Goal: Navigation & Orientation: Find specific page/section

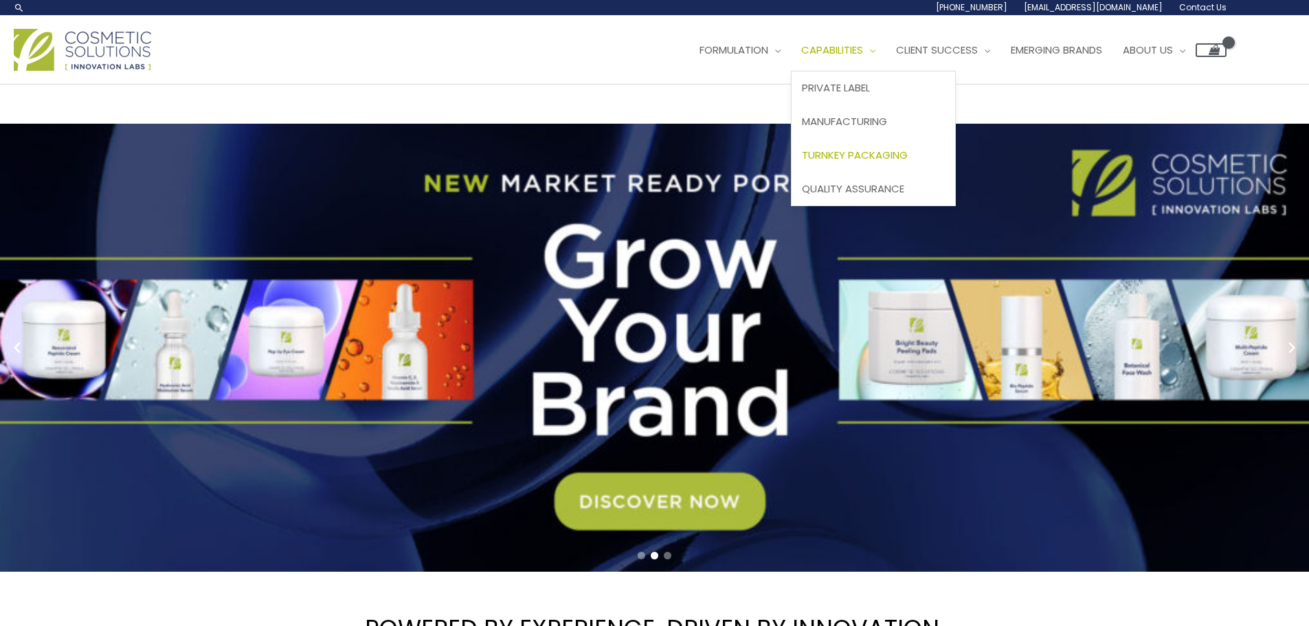
click at [802, 162] on span "Turnkey Packaging" at bounding box center [855, 155] width 106 height 14
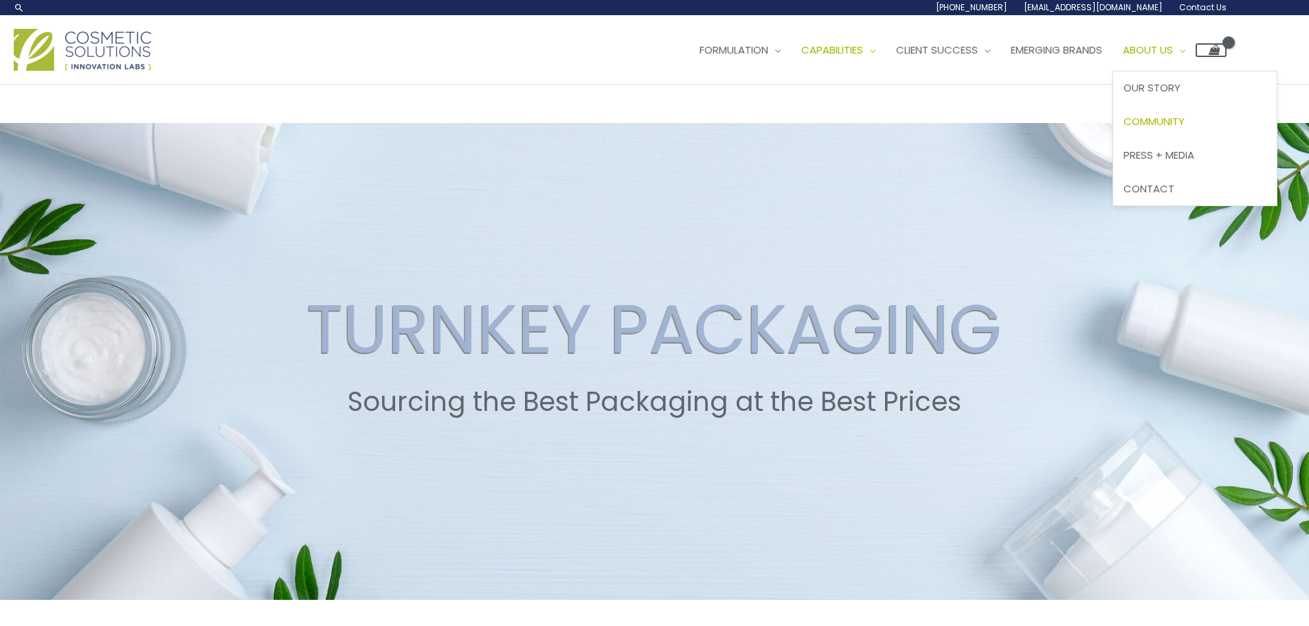
click at [1124, 129] on span "Community" at bounding box center [1154, 121] width 61 height 14
